Goal: Information Seeking & Learning: Learn about a topic

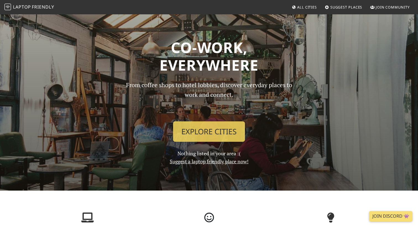
scroll to position [14, 0]
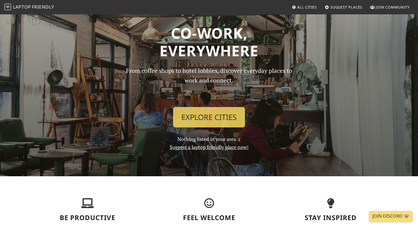
click at [232, 149] on link "Suggest a laptop friendly place now!" at bounding box center [209, 147] width 79 height 7
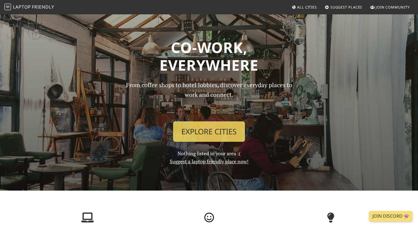
click at [201, 47] on h1 "Co-work, Everywhere" at bounding box center [209, 56] width 358 height 35
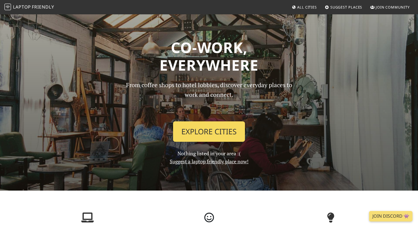
click at [223, 128] on link "Explore Cities" at bounding box center [209, 132] width 72 height 20
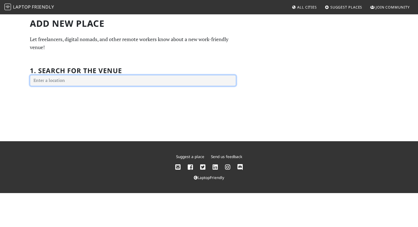
click at [135, 78] on input "text" at bounding box center [133, 80] width 206 height 11
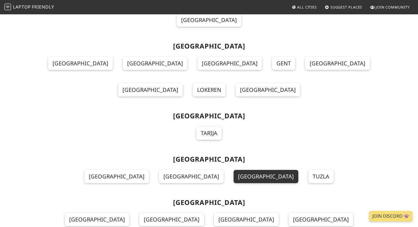
scroll to position [4382, 0]
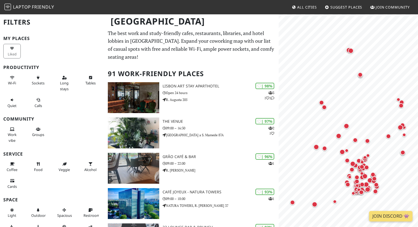
click at [12, 5] on span "Laptop Friendly" at bounding box center [29, 7] width 50 height 6
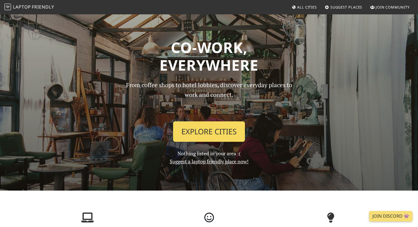
click at [184, 131] on link "Explore Cities" at bounding box center [209, 132] width 72 height 20
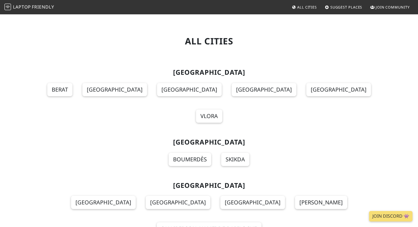
scroll to position [575, 0]
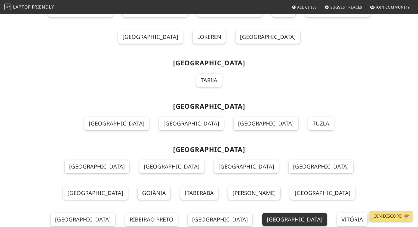
click at [262, 213] on link "[GEOGRAPHIC_DATA]" at bounding box center [294, 219] width 65 height 13
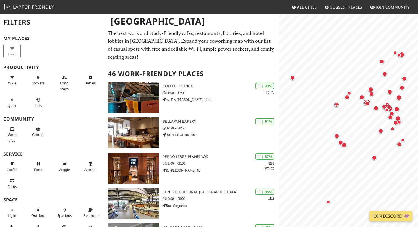
click at [29, 5] on span "Laptop" at bounding box center [22, 7] width 18 height 6
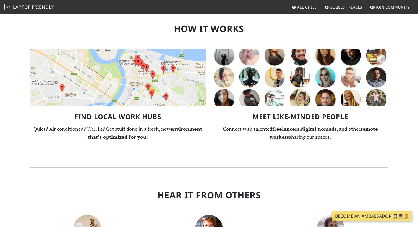
scroll to position [347, 0]
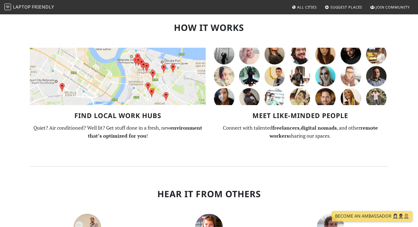
click at [118, 83] on img at bounding box center [118, 76] width 176 height 57
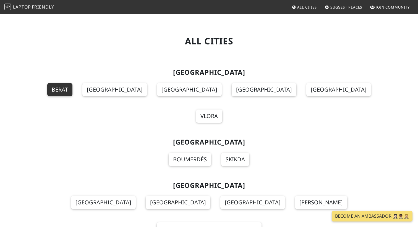
click at [72, 90] on link "Berat" at bounding box center [59, 89] width 25 height 13
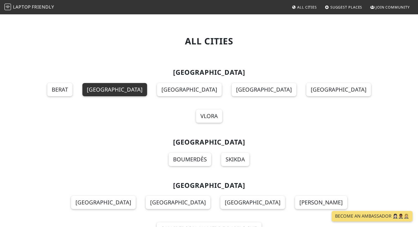
click at [147, 88] on link "[GEOGRAPHIC_DATA]" at bounding box center [114, 89] width 65 height 13
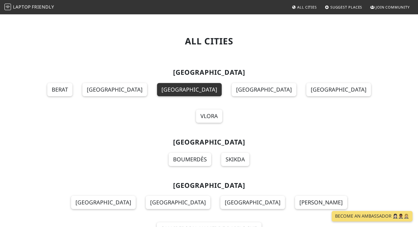
click at [182, 92] on link "[GEOGRAPHIC_DATA]" at bounding box center [189, 89] width 65 height 13
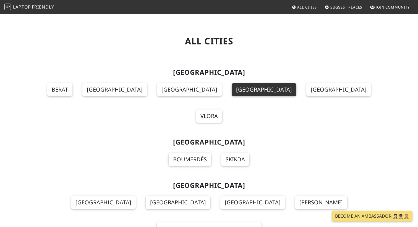
click at [231, 90] on link "[GEOGRAPHIC_DATA]" at bounding box center [263, 89] width 65 height 13
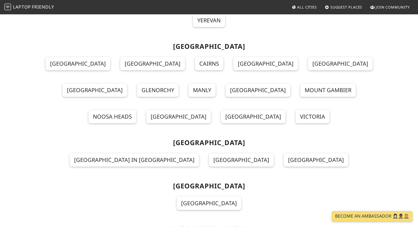
scroll to position [257, 0]
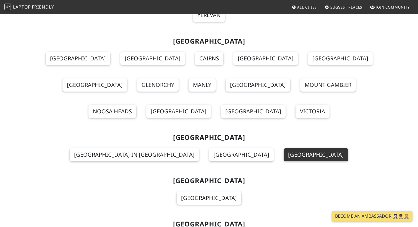
click at [283, 148] on link "[GEOGRAPHIC_DATA]" at bounding box center [315, 154] width 65 height 13
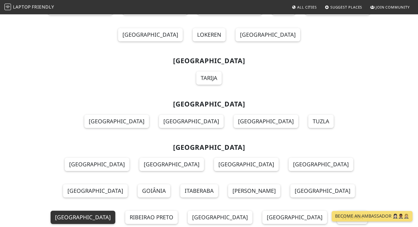
scroll to position [580, 0]
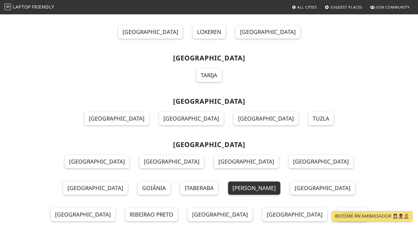
click at [228, 182] on link "[PERSON_NAME]" at bounding box center [254, 188] width 52 height 13
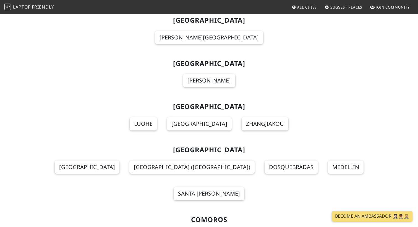
scroll to position [1039, 0]
